Goal: Task Accomplishment & Management: Use online tool/utility

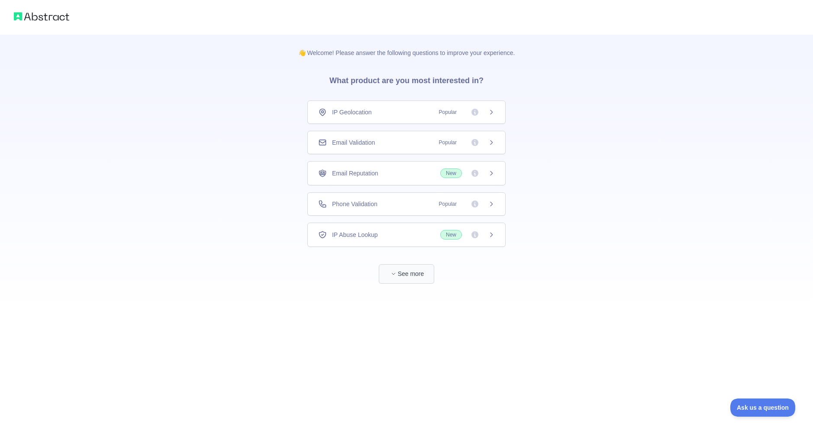
click at [418, 265] on span "See more" at bounding box center [406, 265] width 198 height 37
click at [414, 269] on button "See more" at bounding box center [406, 273] width 55 height 19
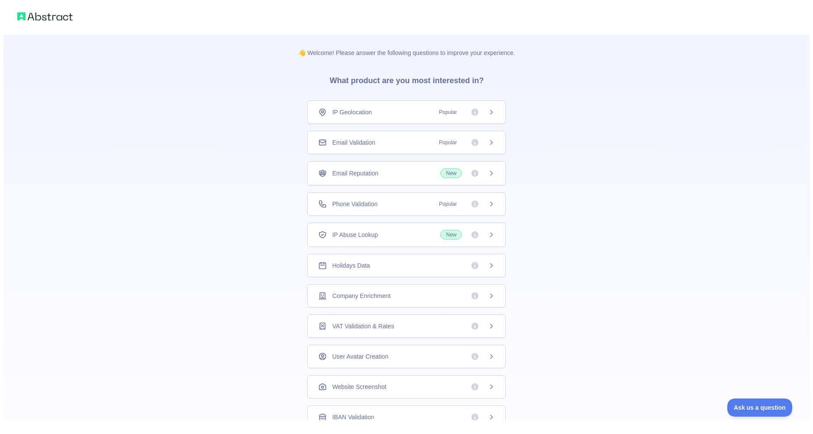
scroll to position [18, 0]
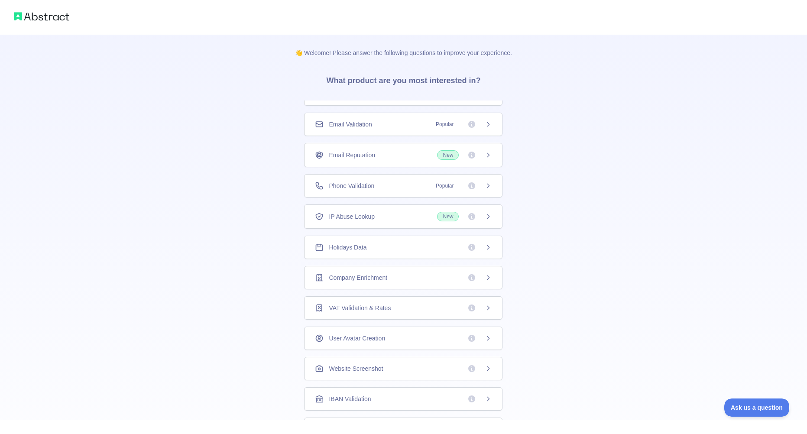
click at [443, 254] on div "Holidays Data" at bounding box center [403, 247] width 198 height 23
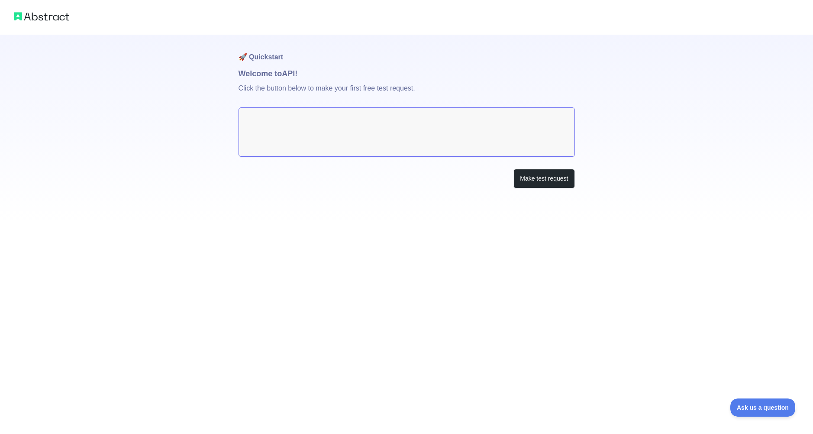
click at [326, 147] on textarea at bounding box center [407, 131] width 336 height 49
click at [531, 179] on button "Make test request" at bounding box center [543, 178] width 61 height 19
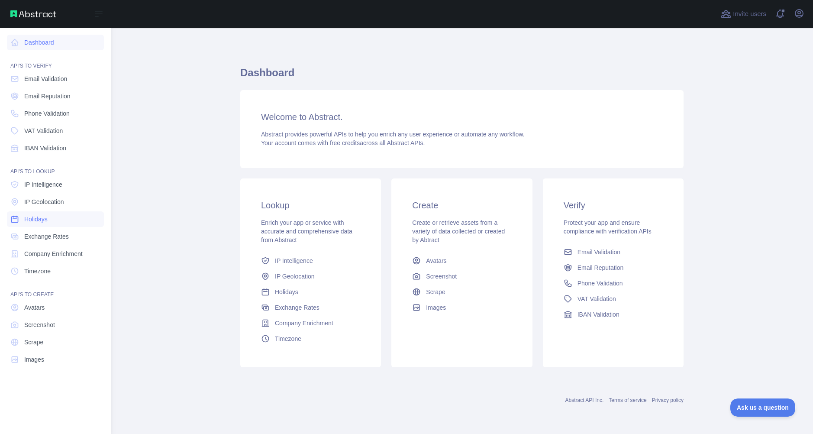
click at [21, 222] on link "Holidays" at bounding box center [55, 219] width 97 height 16
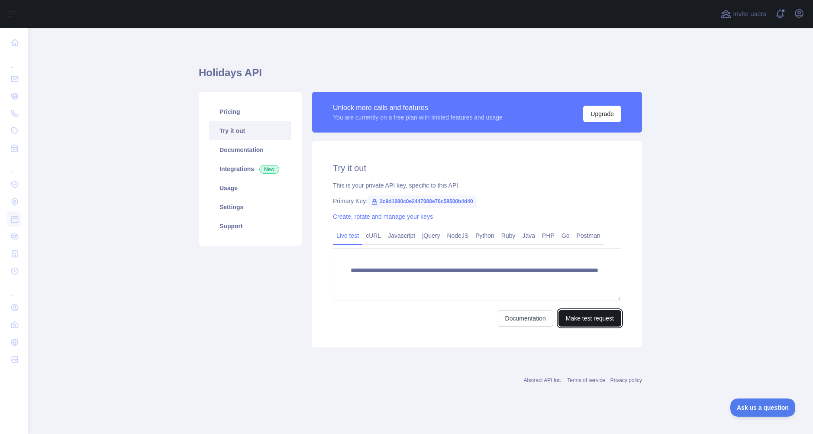
click at [587, 316] on button "Make test request" at bounding box center [589, 318] width 63 height 16
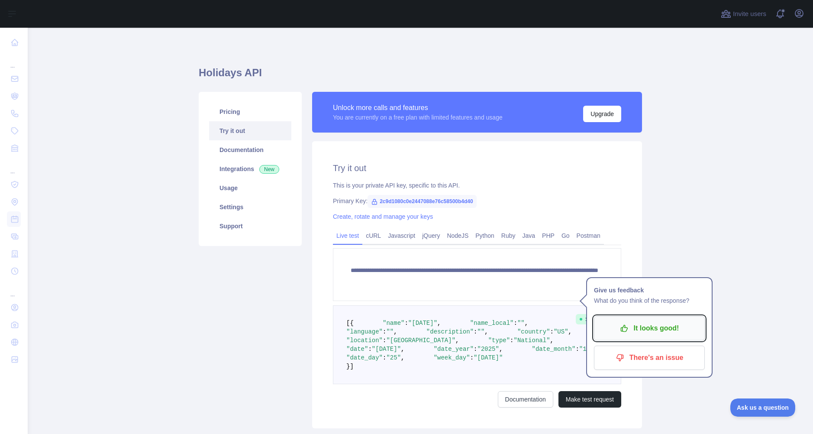
click at [644, 329] on p "It looks good!" at bounding box center [649, 328] width 98 height 15
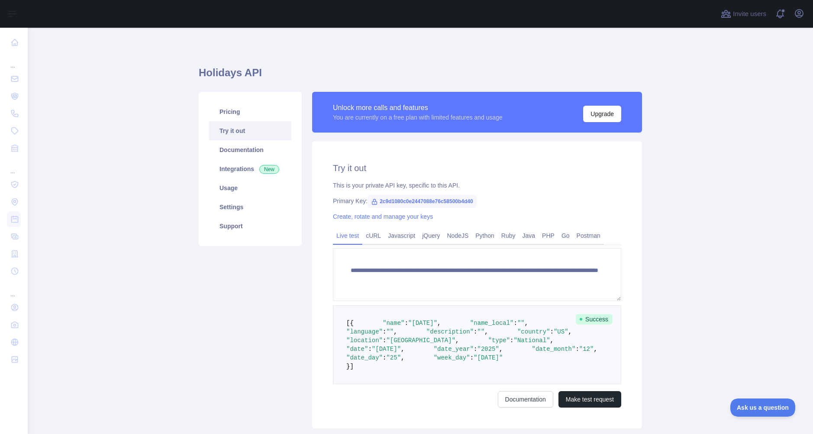
click at [423, 202] on span "2c9d1080c0e2447088e76c58500b4d40" at bounding box center [422, 201] width 109 height 13
copy span "2c9d1080c0e2447088e76c58500b4d40"
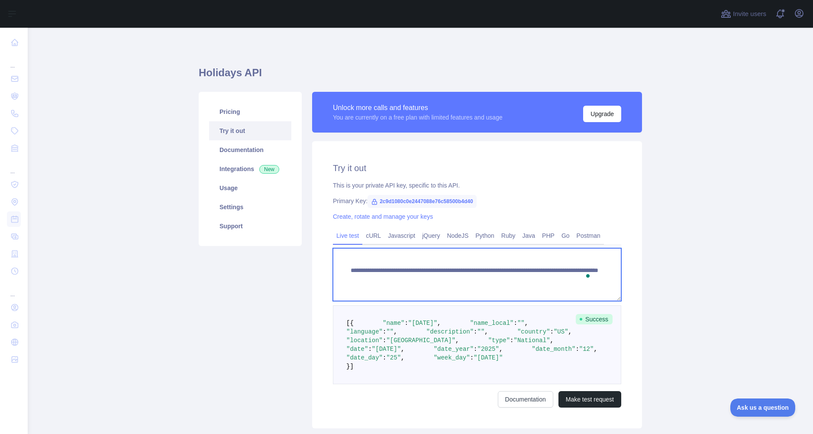
scroll to position [9, 0]
drag, startPoint x: 343, startPoint y: 269, endPoint x: 384, endPoint y: 298, distance: 49.7
click at [384, 298] on textarea "**********" at bounding box center [477, 274] width 288 height 53
